Goal: Task Accomplishment & Management: Complete application form

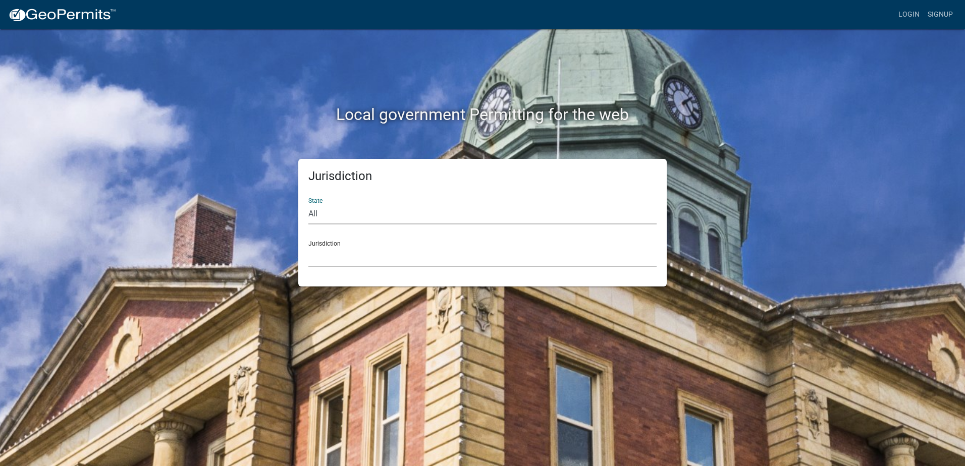
click at [310, 213] on select "All [US_STATE] [US_STATE] [US_STATE] [US_STATE] [US_STATE] [US_STATE] [US_STATE…" at bounding box center [482, 214] width 348 height 21
click at [936, 16] on link "Signup" at bounding box center [939, 14] width 33 height 19
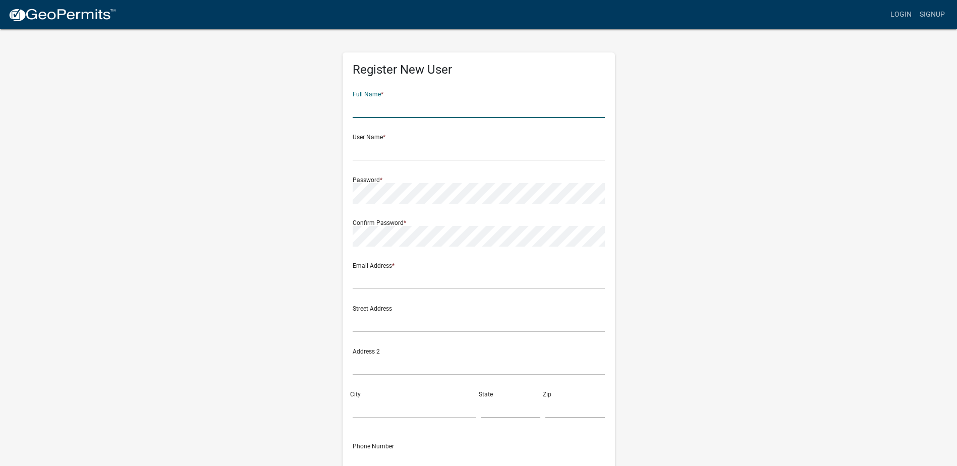
click at [550, 106] on input "text" at bounding box center [479, 107] width 252 height 21
type input "[PERSON_NAME]"
type input "jdecaigny"
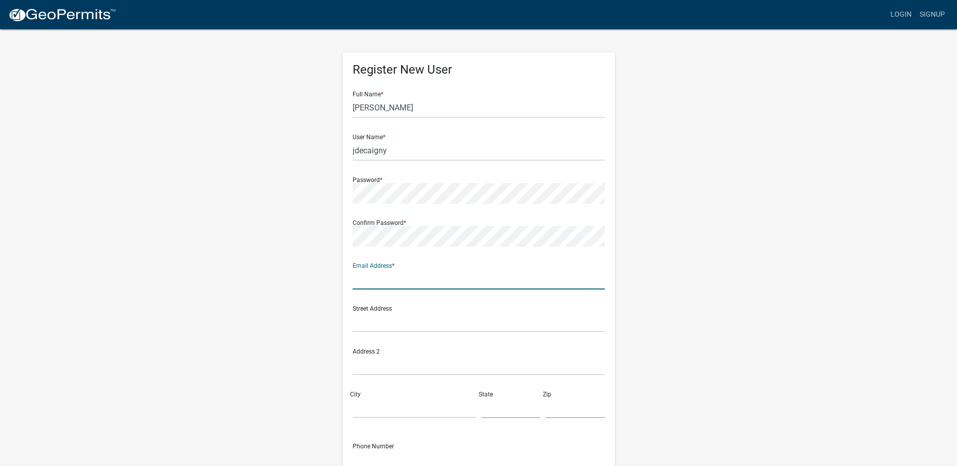
click at [451, 284] on input "text" at bounding box center [479, 279] width 252 height 21
type input "[EMAIL_ADDRESS][DOMAIN_NAME]"
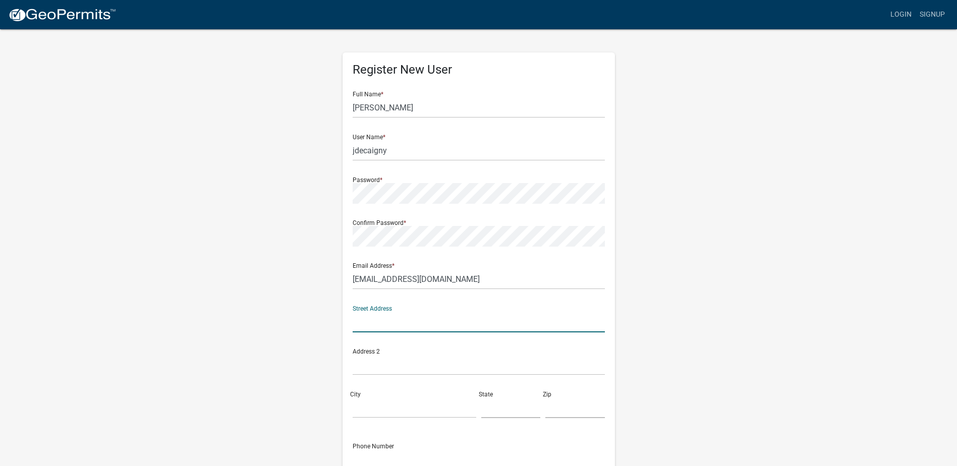
click at [414, 316] on input "text" at bounding box center [479, 322] width 252 height 21
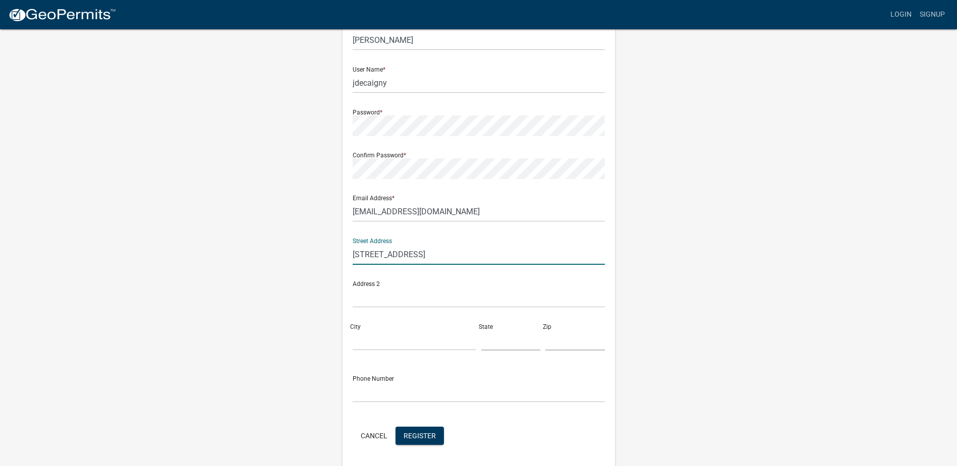
scroll to position [68, 0]
type input "[STREET_ADDRESS]"
click at [396, 337] on input "City" at bounding box center [415, 339] width 124 height 21
type input "Cloquet"
type input "MN"
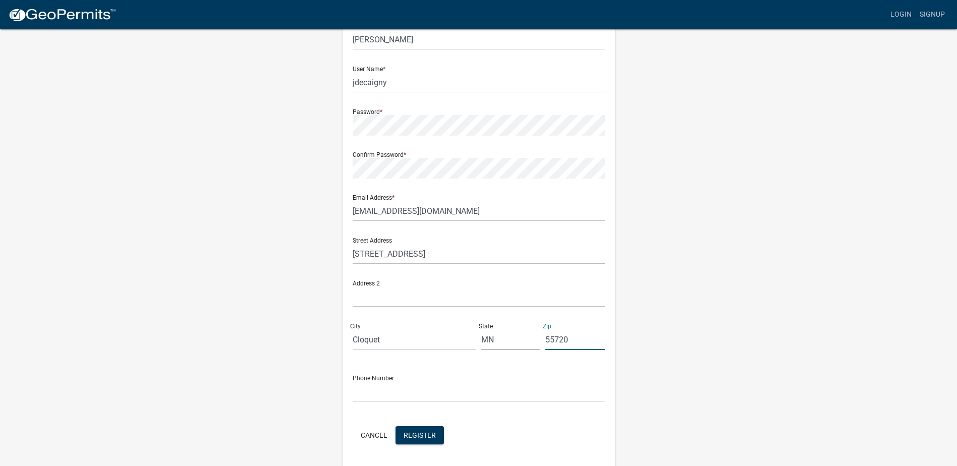
type input "55720"
click at [371, 389] on input "text" at bounding box center [479, 391] width 252 height 21
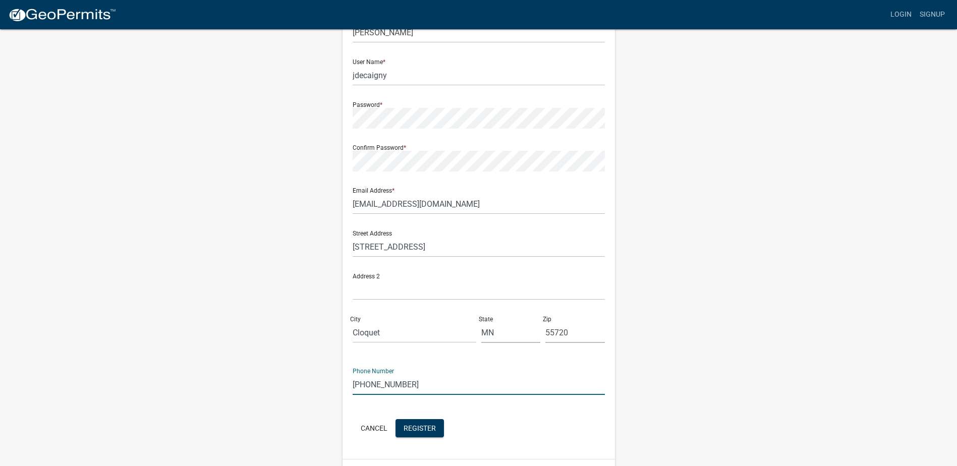
scroll to position [102, 0]
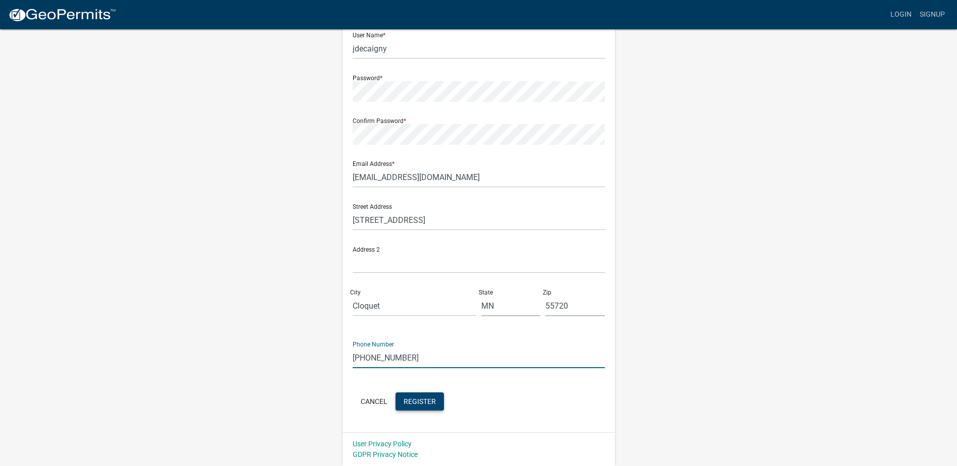
type input "[PHONE_NUMBER]"
click at [424, 403] on span "Register" at bounding box center [420, 401] width 32 height 8
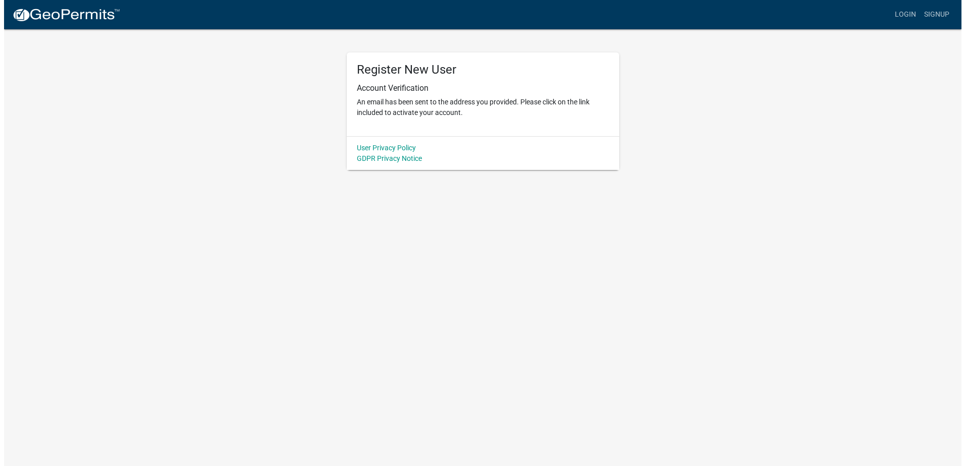
scroll to position [0, 0]
click at [910, 19] on link "Login" at bounding box center [908, 14] width 29 height 19
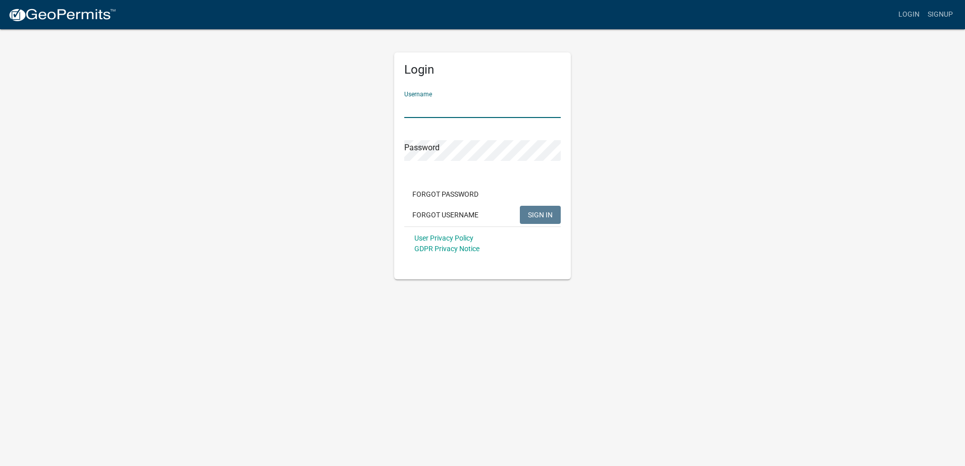
click at [448, 98] on input "Username" at bounding box center [482, 107] width 156 height 21
type input "jdecaigny"
click at [536, 216] on span "SIGN IN" at bounding box center [540, 214] width 25 height 8
click at [532, 210] on span "SIGN IN" at bounding box center [540, 214] width 25 height 8
click at [530, 211] on span "SIGN IN" at bounding box center [540, 214] width 25 height 8
